Goal: Check status: Check status

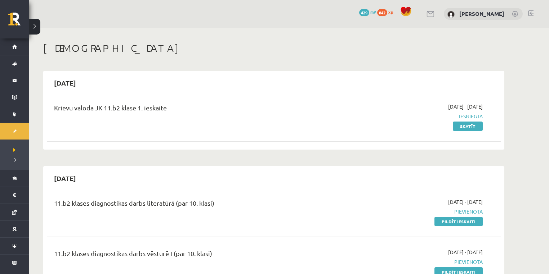
scroll to position [384, 0]
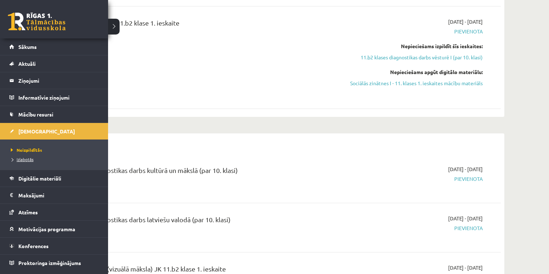
click at [23, 157] on span "Izlabotās" at bounding box center [21, 160] width 24 height 6
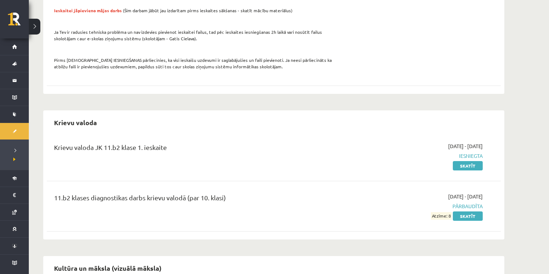
scroll to position [27, 0]
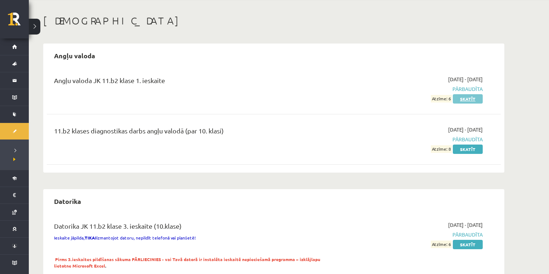
click at [462, 100] on link "Skatīt" at bounding box center [468, 98] width 30 height 9
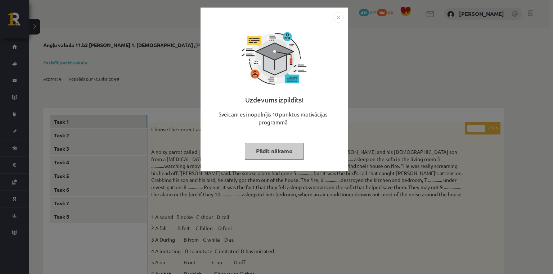
click at [295, 149] on button "Pildīt nākamo" at bounding box center [274, 151] width 59 height 17
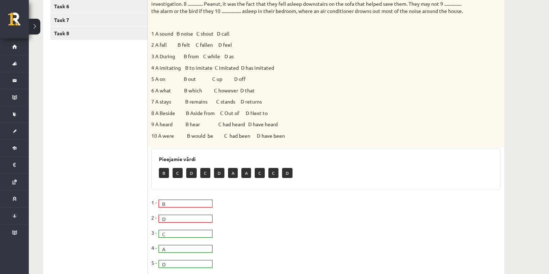
scroll to position [96, 0]
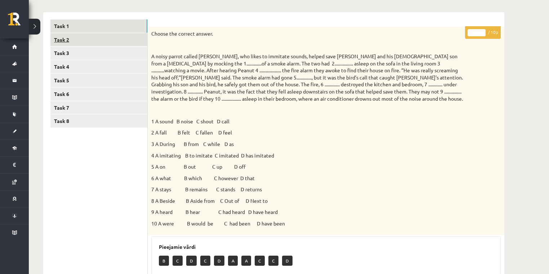
click at [93, 37] on link "Task 2" at bounding box center [98, 39] width 97 height 13
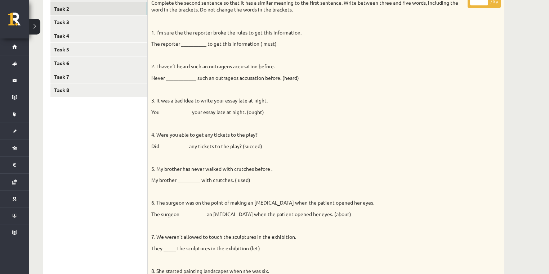
scroll to position [415, 0]
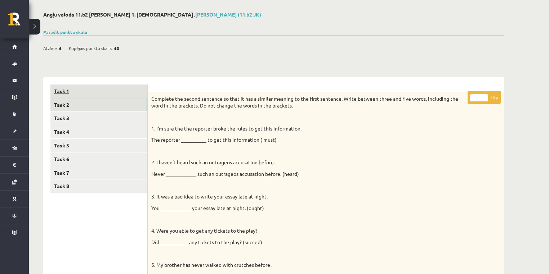
click at [112, 91] on link "Task 1" at bounding box center [98, 91] width 97 height 13
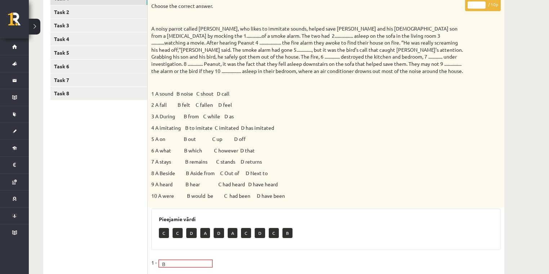
scroll to position [0, 0]
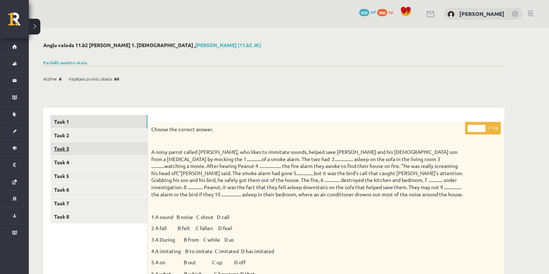
click at [111, 149] on link "Task 3" at bounding box center [98, 148] width 97 height 13
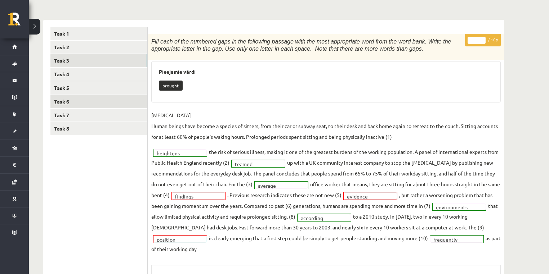
scroll to position [81, 0]
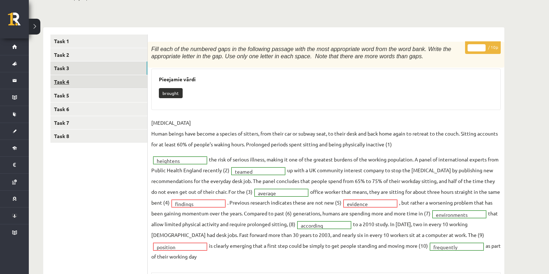
click at [116, 83] on link "Task 4" at bounding box center [98, 81] width 97 height 13
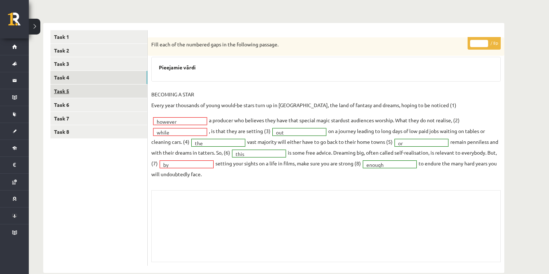
scroll to position [88, 0]
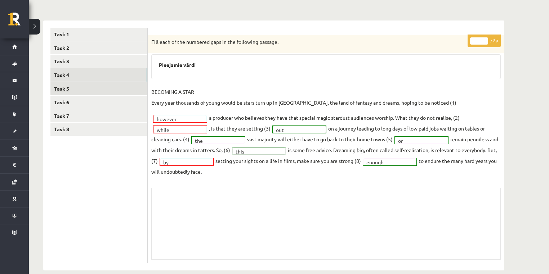
click at [120, 93] on link "Task 5" at bounding box center [98, 88] width 97 height 13
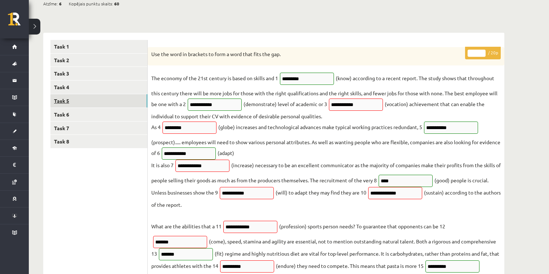
scroll to position [64, 0]
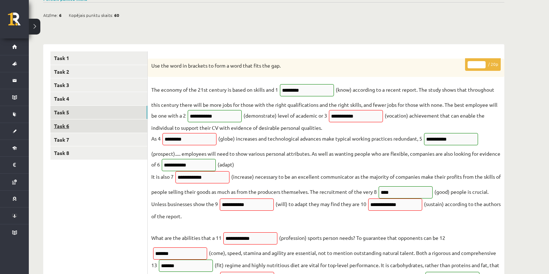
click at [115, 120] on link "Task 6" at bounding box center [98, 126] width 97 height 13
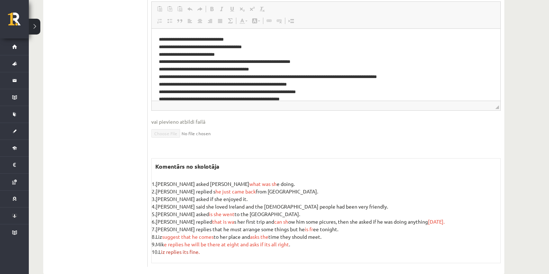
scroll to position [160, 0]
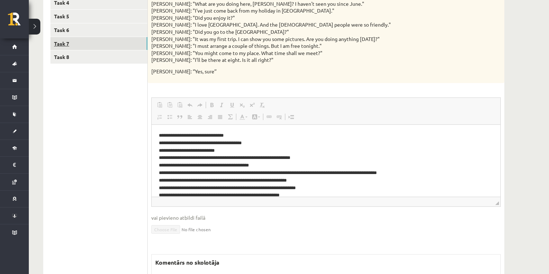
click at [100, 43] on link "Task 7" at bounding box center [98, 43] width 97 height 13
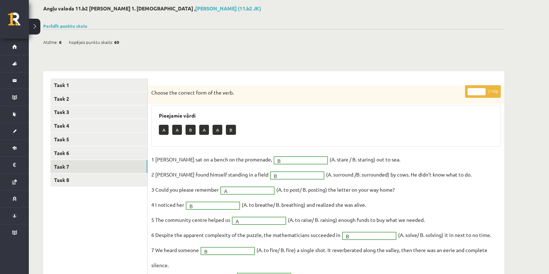
scroll to position [0, 0]
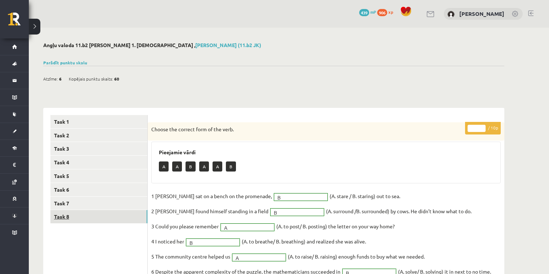
click at [91, 216] on link "Task 8" at bounding box center [98, 216] width 97 height 13
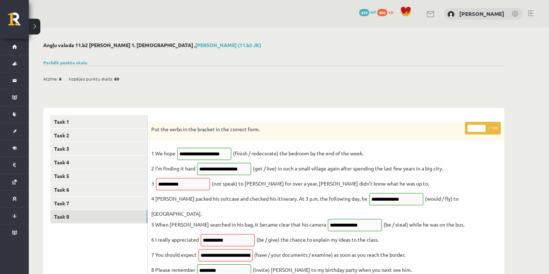
drag, startPoint x: 131, startPoint y: 76, endPoint x: 144, endPoint y: 83, distance: 14.5
click at [144, 83] on div "Atzīme: 6 Kopējais punktu skaits: 60" at bounding box center [273, 75] width 461 height 18
click at [118, 80] on div "Atzīme: 6 Kopējais punktu skaits: 60" at bounding box center [84, 78] width 83 height 11
click at [85, 198] on link "Task 7" at bounding box center [98, 203] width 97 height 13
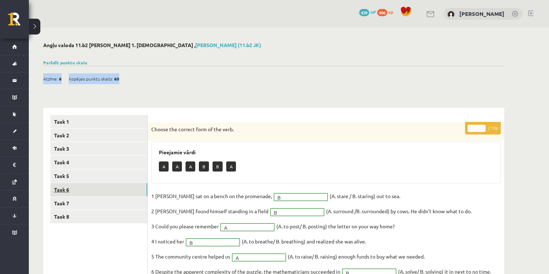
click at [89, 186] on link "Task 6" at bounding box center [98, 189] width 97 height 13
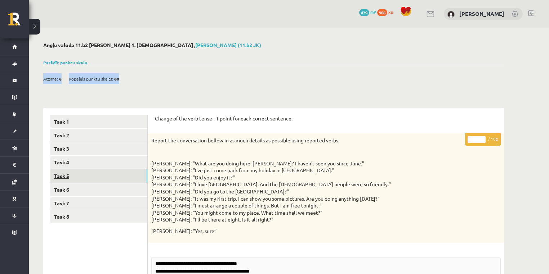
click at [91, 179] on link "Task 5" at bounding box center [98, 176] width 97 height 13
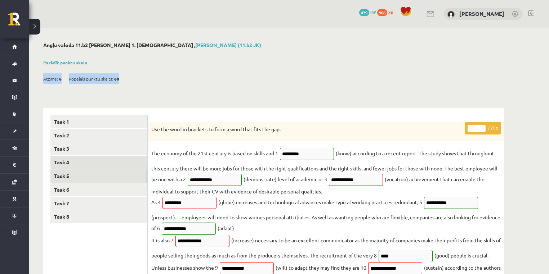
click at [95, 166] on link "Task 4" at bounding box center [98, 162] width 97 height 13
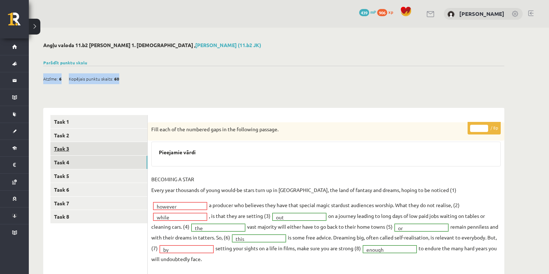
click at [98, 151] on link "Task 3" at bounding box center [98, 148] width 97 height 13
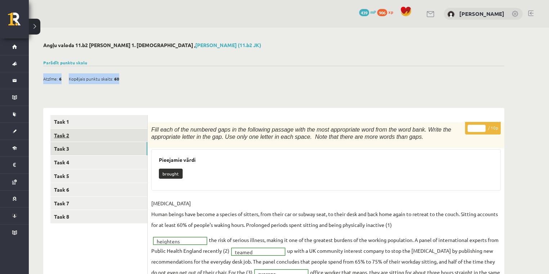
click at [100, 141] on link "Task 2" at bounding box center [98, 135] width 97 height 13
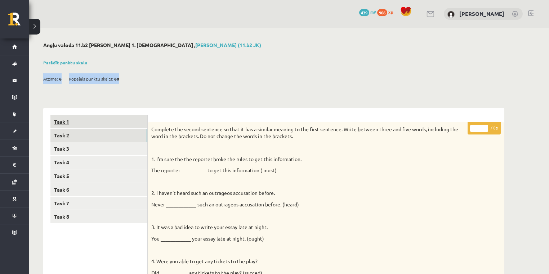
click at [103, 128] on link "Task 1" at bounding box center [98, 121] width 97 height 13
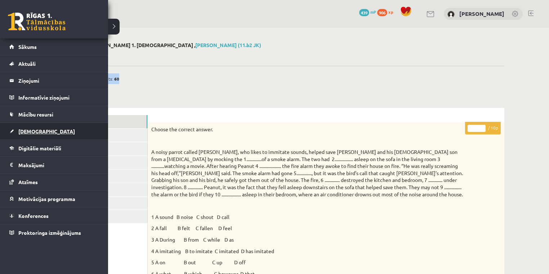
click at [53, 128] on link "[DEMOGRAPHIC_DATA]" at bounding box center [54, 131] width 90 height 17
